Goal: Book appointment/travel/reservation

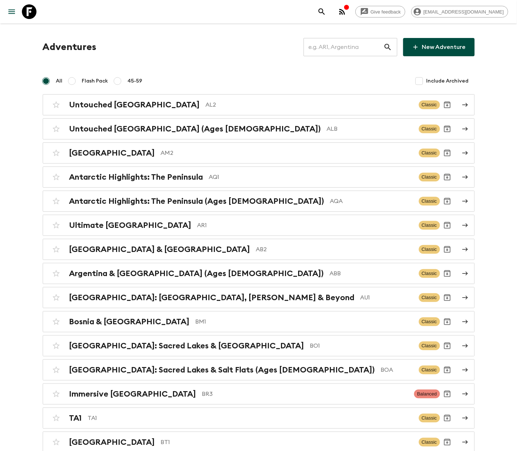
click at [347, 46] on input "text" at bounding box center [344, 47] width 80 height 20
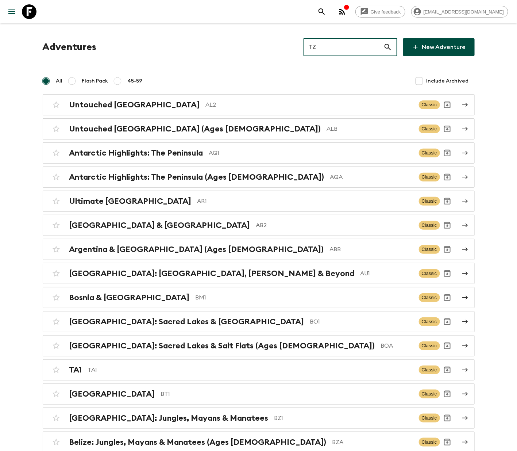
type input "TZ2"
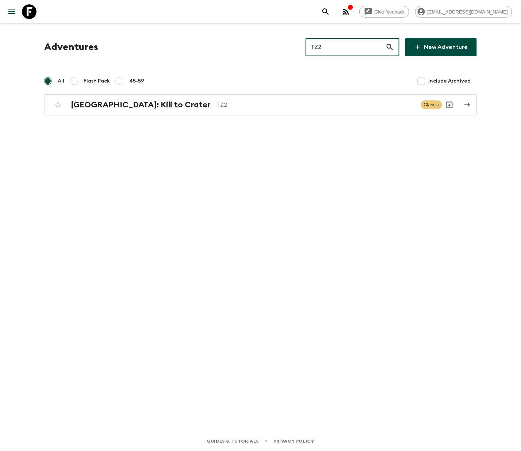
click at [115, 104] on h2 "[GEOGRAPHIC_DATA]: Kili to Crater" at bounding box center [140, 104] width 139 height 9
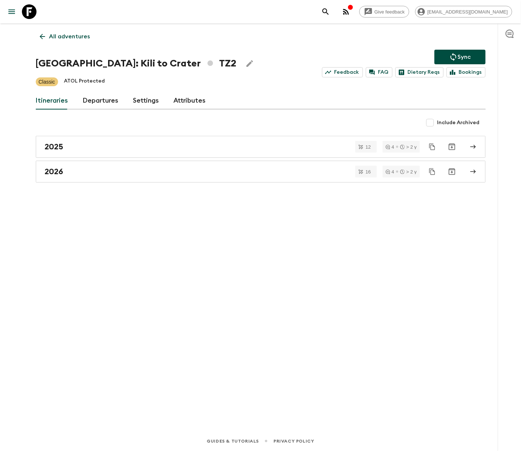
click at [99, 100] on link "Departures" at bounding box center [101, 101] width 36 height 18
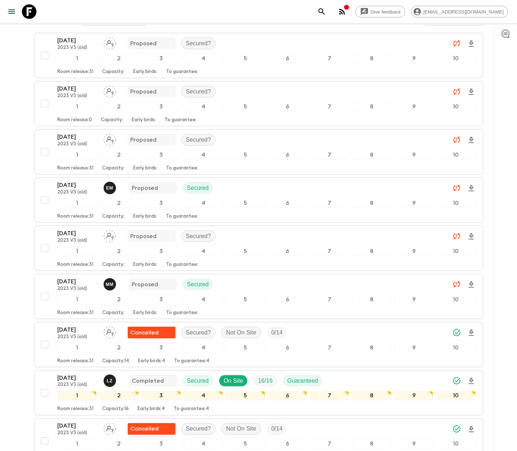
scroll to position [1062, 0]
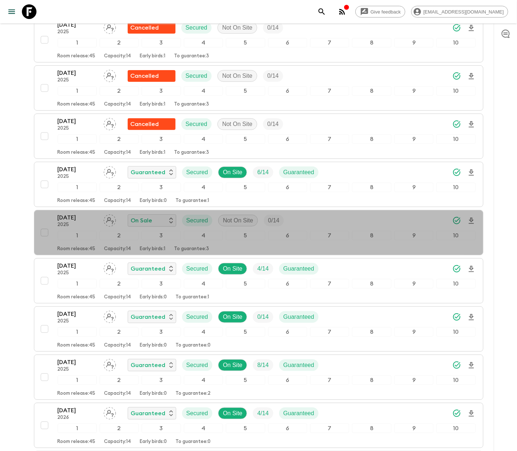
click at [42, 224] on div "[DATE] 2025 On Sale Secured Not On Site 0 / 14 1 2 3 4 5 6 7 8 9 10 Room releas…" at bounding box center [256, 232] width 439 height 39
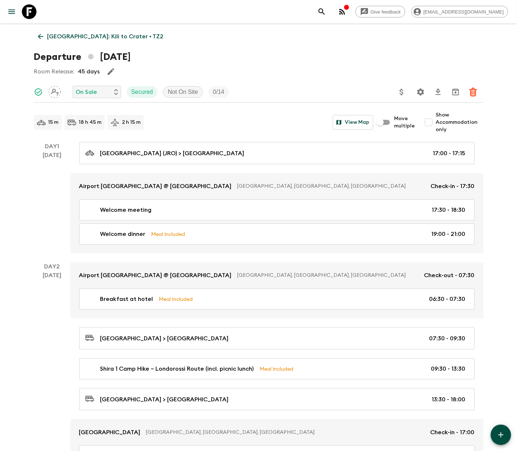
click at [40, 35] on icon at bounding box center [40, 36] width 5 height 5
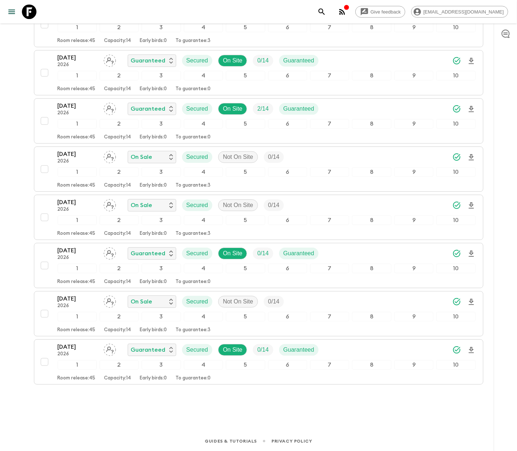
scroll to position [1062, 0]
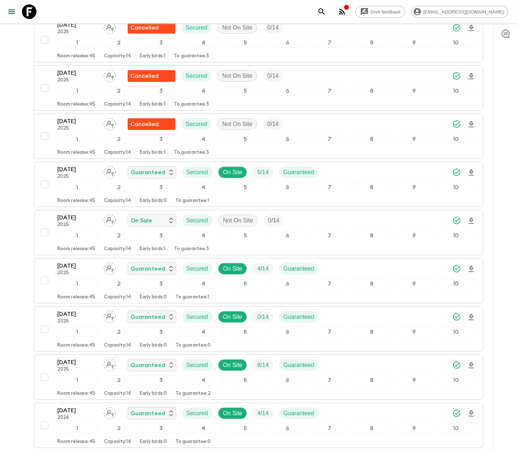
click at [109, 227] on icon "Assign pack leader" at bounding box center [110, 220] width 12 height 12
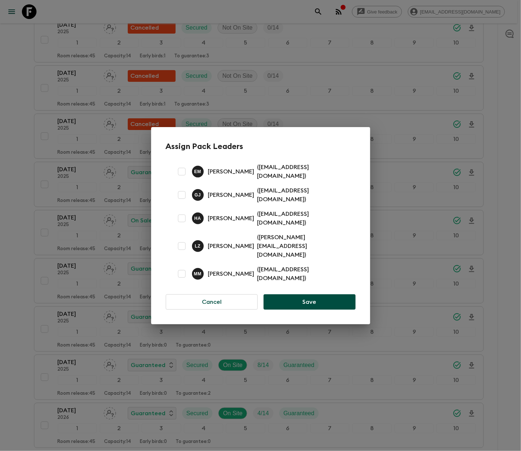
click at [211, 294] on button "Cancel" at bounding box center [212, 301] width 92 height 15
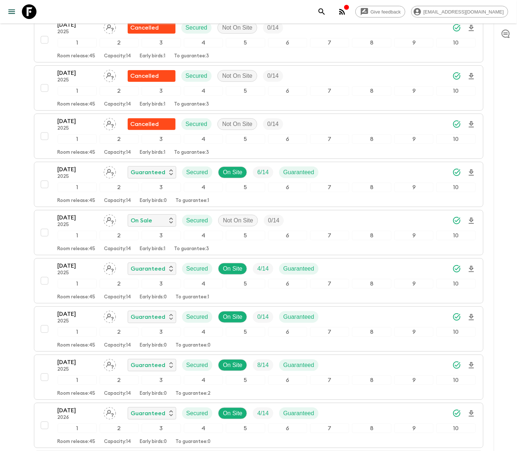
click at [42, 228] on div "[DATE] 2025 On Sale Secured Not On Site 0 / 14 1 2 3 4 5 6 7 8 9 10 Room releas…" at bounding box center [256, 232] width 439 height 39
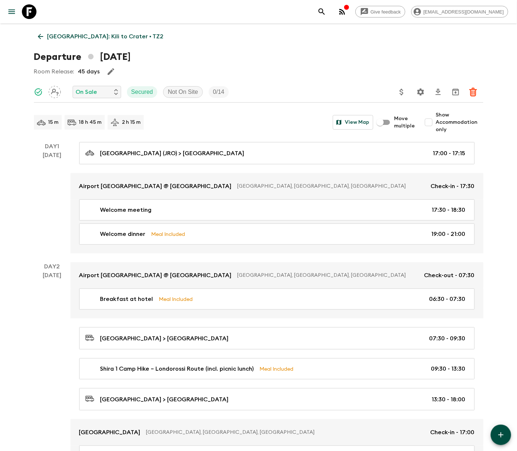
click at [96, 91] on p "On Sale" at bounding box center [87, 92] width 22 height 9
